Goal: Task Accomplishment & Management: Manage account settings

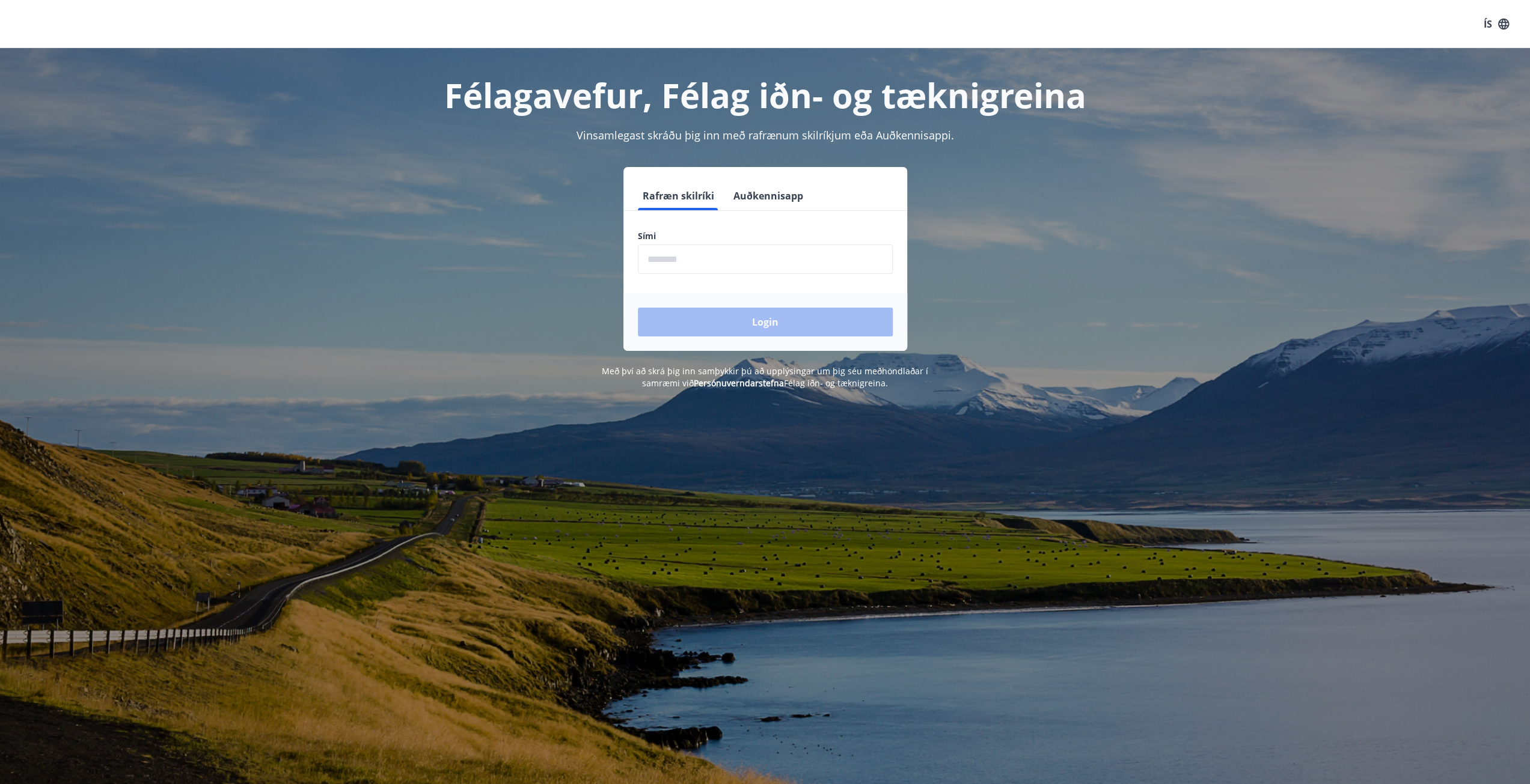
click at [668, 255] on input "phone" at bounding box center [765, 260] width 255 height 30
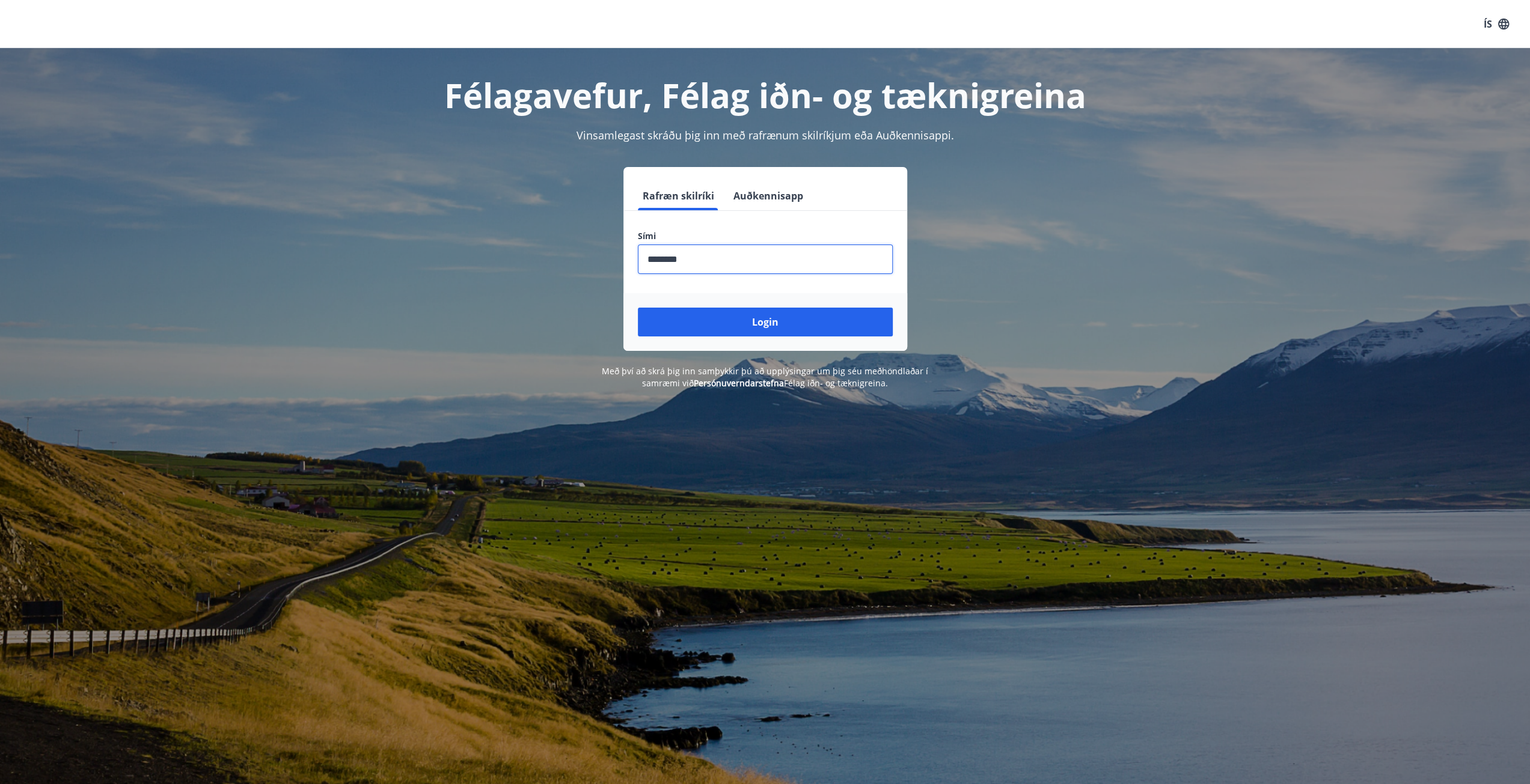
type input "********"
click at [638, 308] on button "Login" at bounding box center [765, 322] width 255 height 29
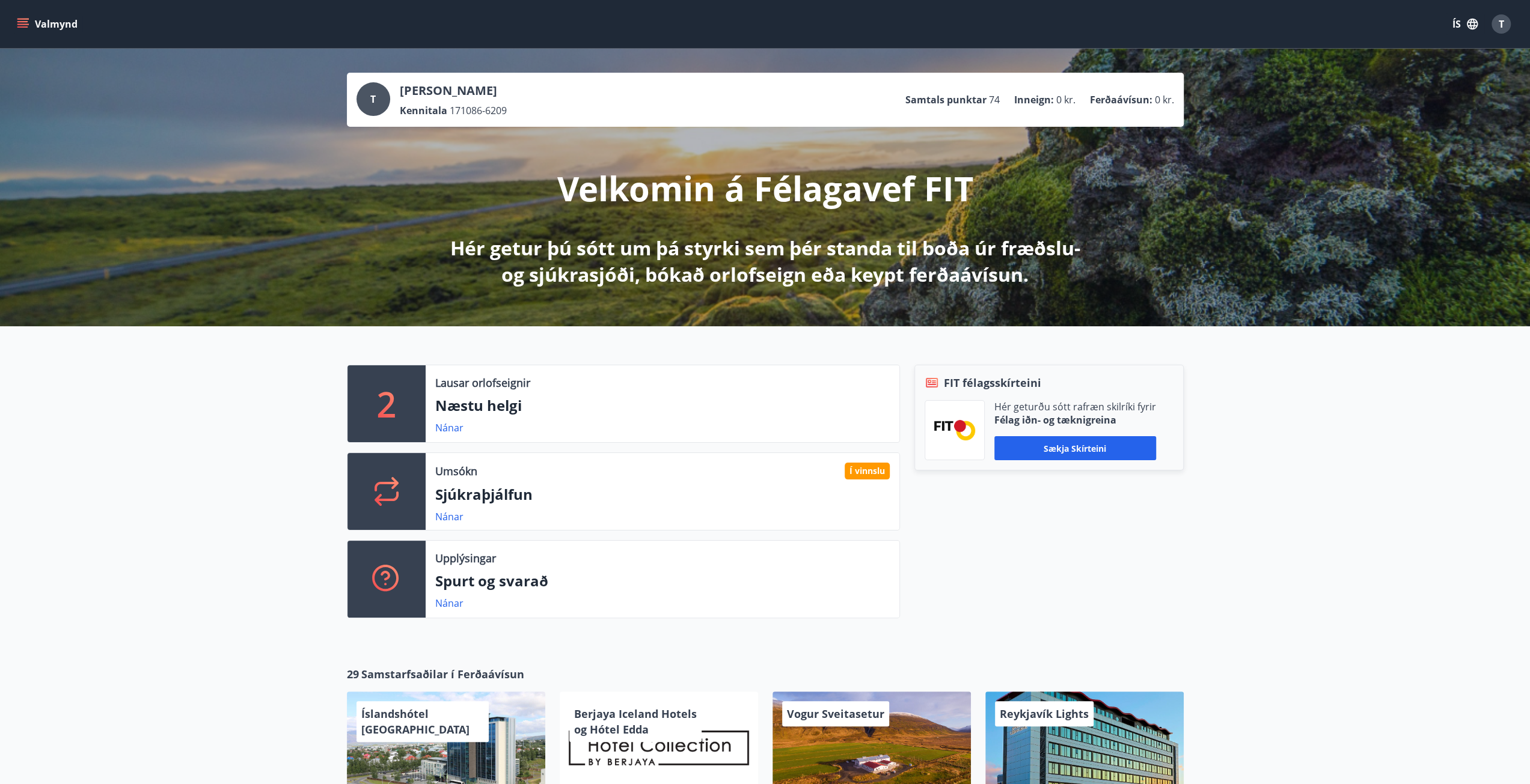
click at [29, 23] on button "Valmynd" at bounding box center [48, 24] width 68 height 22
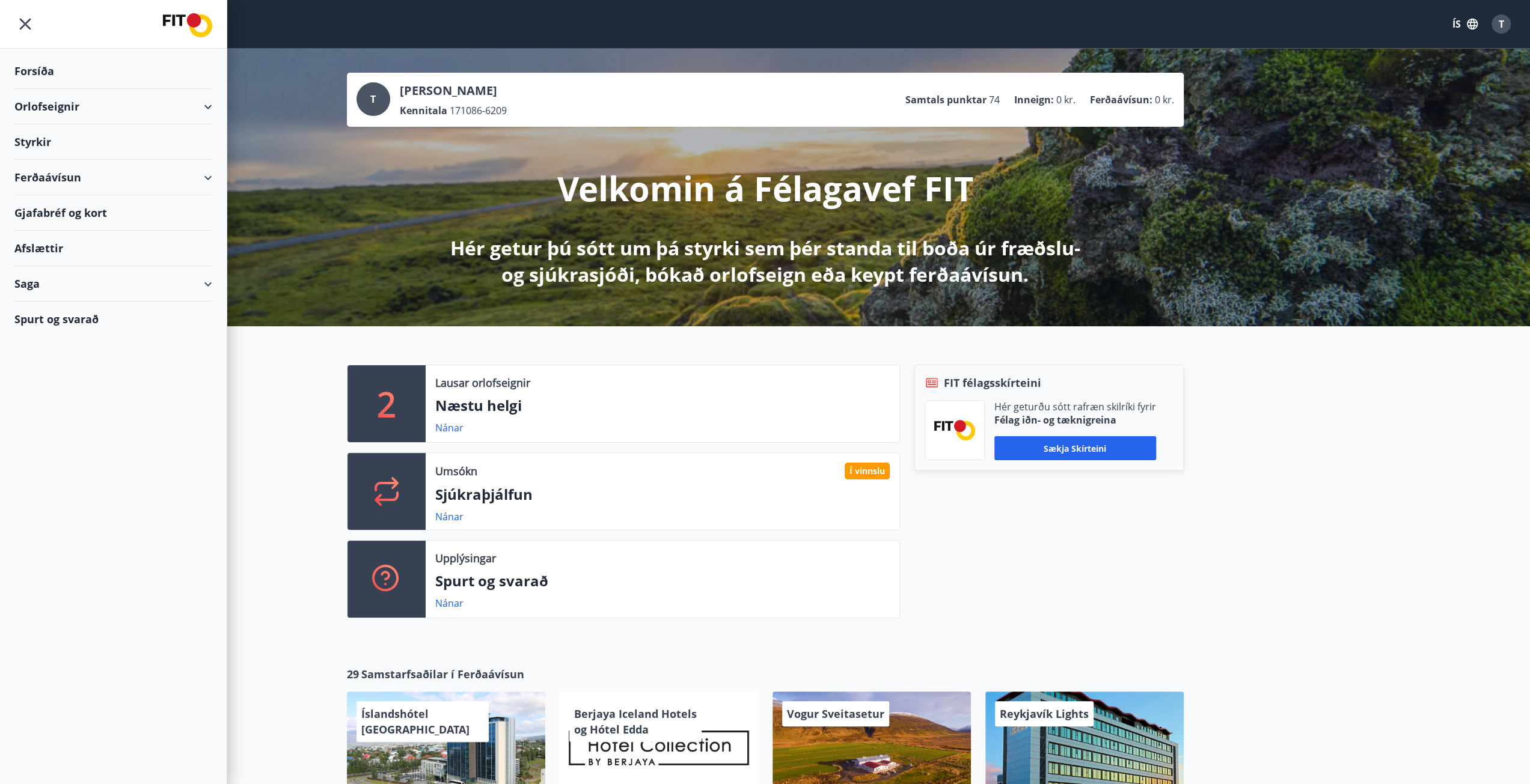
click at [208, 107] on div "Orlofseignir" at bounding box center [113, 106] width 198 height 35
click at [214, 109] on icon at bounding box center [208, 107] width 14 height 14
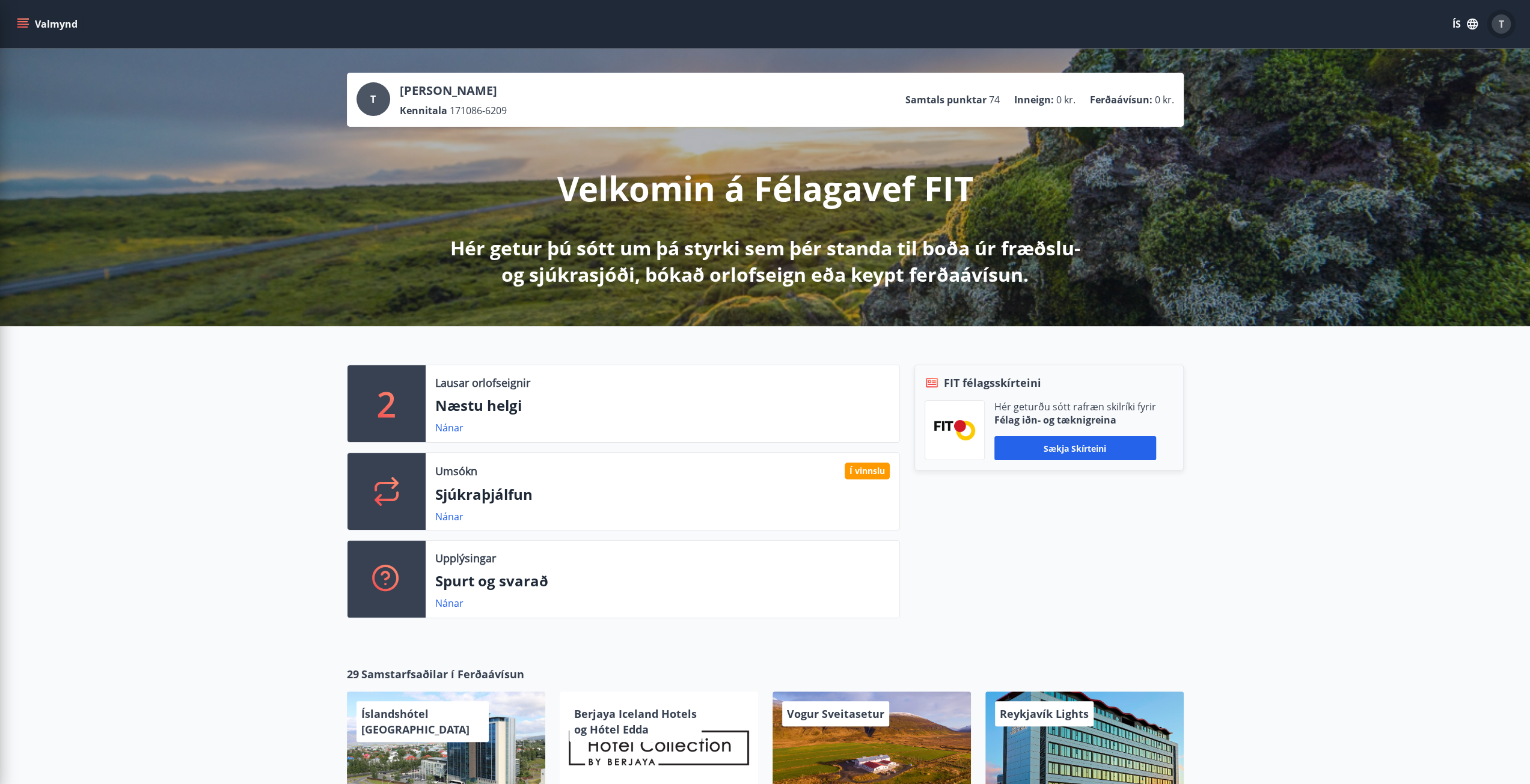
click at [1503, 23] on div "T" at bounding box center [1500, 23] width 19 height 19
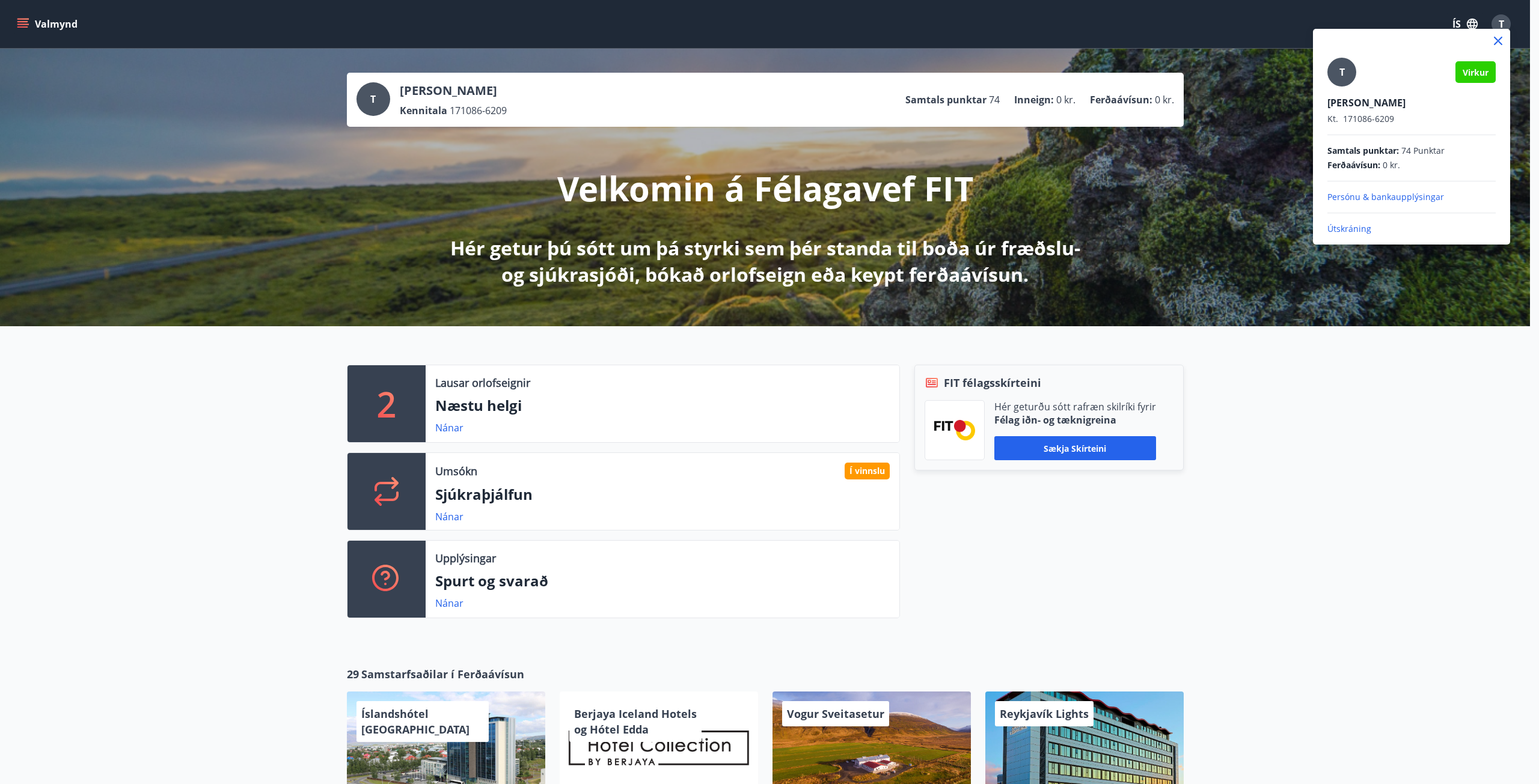
click at [1367, 232] on p "Útskráning" at bounding box center [1411, 229] width 168 height 12
click at [1342, 232] on p "Útskráning" at bounding box center [1411, 229] width 168 height 12
click at [1341, 226] on p "Útskráning" at bounding box center [1411, 229] width 168 height 12
